Goal: Task Accomplishment & Management: Use online tool/utility

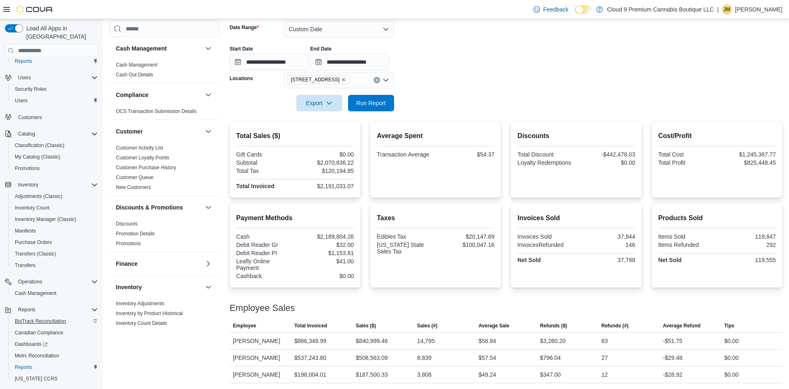
scroll to position [48, 0]
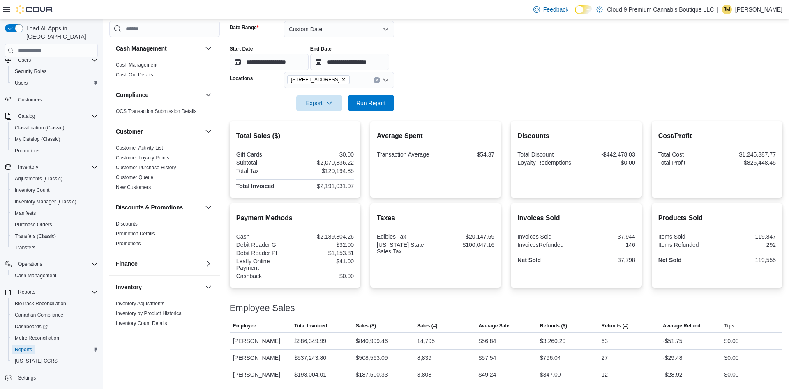
click at [32, 345] on link "Reports" at bounding box center [24, 350] width 24 height 10
click at [26, 346] on span "Reports" at bounding box center [23, 349] width 17 height 7
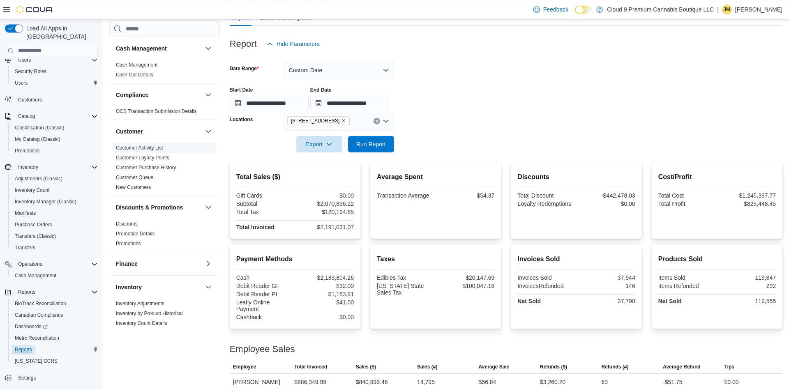
scroll to position [42, 0]
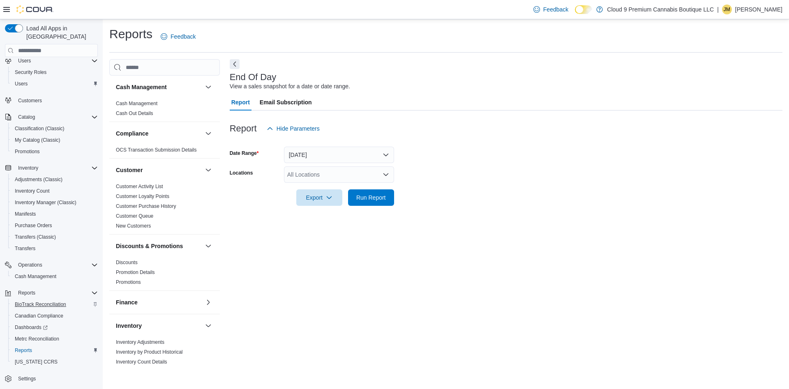
scroll to position [48, 0]
click at [325, 172] on div "All Locations" at bounding box center [339, 174] width 110 height 16
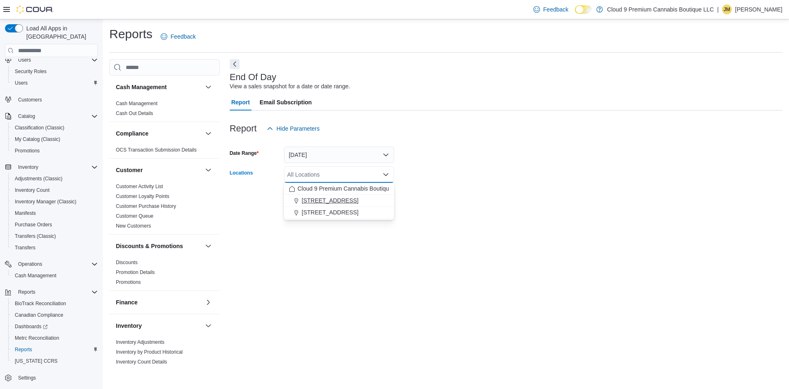
click at [319, 197] on span "[STREET_ADDRESS]" at bounding box center [330, 200] width 57 height 8
click at [514, 241] on div "End Of Day View a sales snapshot for a date or date range. Report Email Subscri…" at bounding box center [506, 213] width 553 height 308
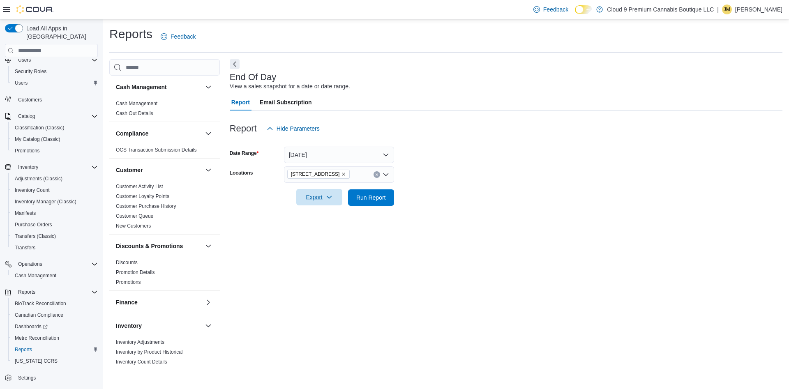
click at [325, 196] on span "Export" at bounding box center [319, 197] width 36 height 16
click at [324, 230] on span "Export to Pdf" at bounding box center [320, 230] width 37 height 7
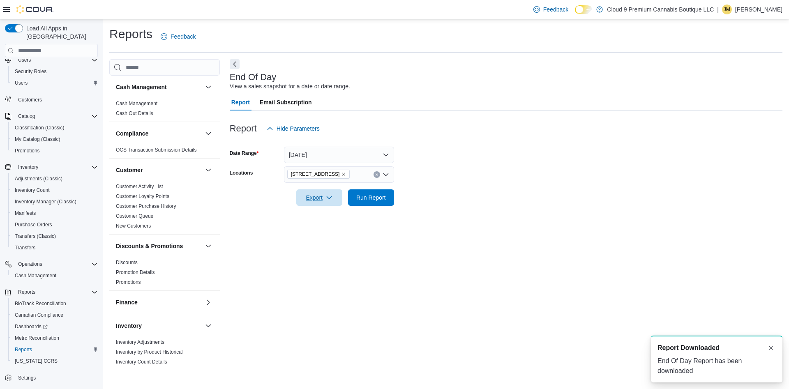
scroll to position [0, 0]
